Goal: Task Accomplishment & Management: Manage account settings

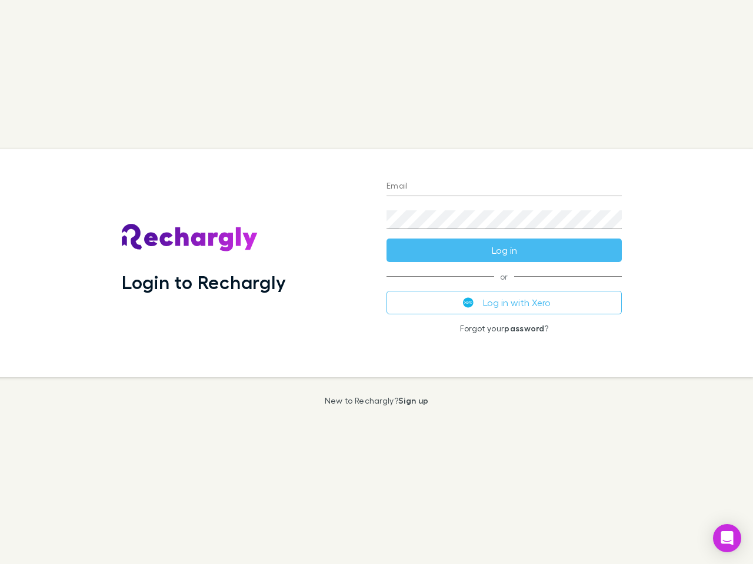
click at [376, 282] on div "Login to Rechargly" at bounding box center [244, 263] width 265 height 228
click at [504, 187] on input "Email" at bounding box center [503, 187] width 235 height 19
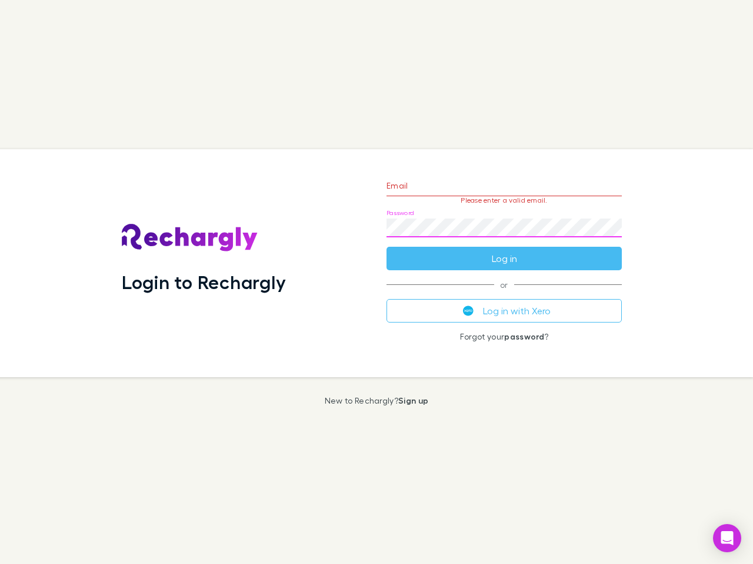
click at [504, 250] on form "Email Please enter a valid email. Password Log in" at bounding box center [503, 219] width 235 height 102
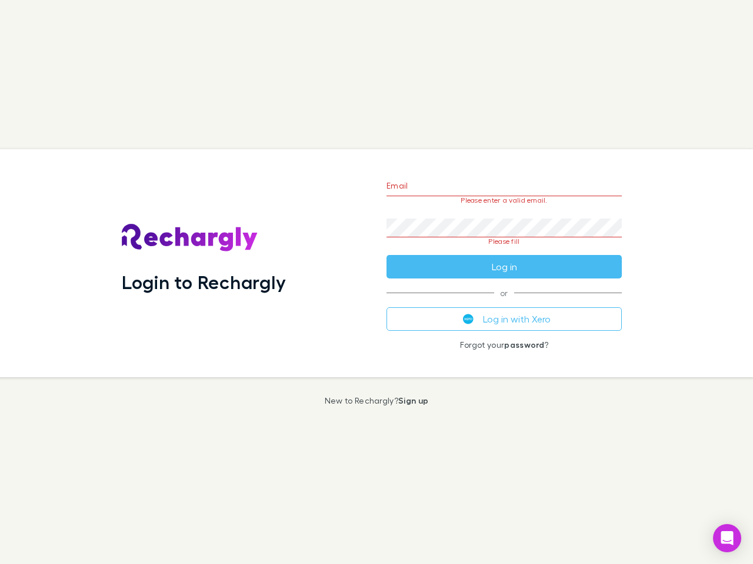
click at [504, 303] on div "Email Please enter a valid email. Password Please fill Log in or Log in with Xe…" at bounding box center [504, 263] width 254 height 228
click at [727, 539] on icon "Open Intercom Messenger" at bounding box center [727, 538] width 12 height 14
